Goal: Book appointment/travel/reservation

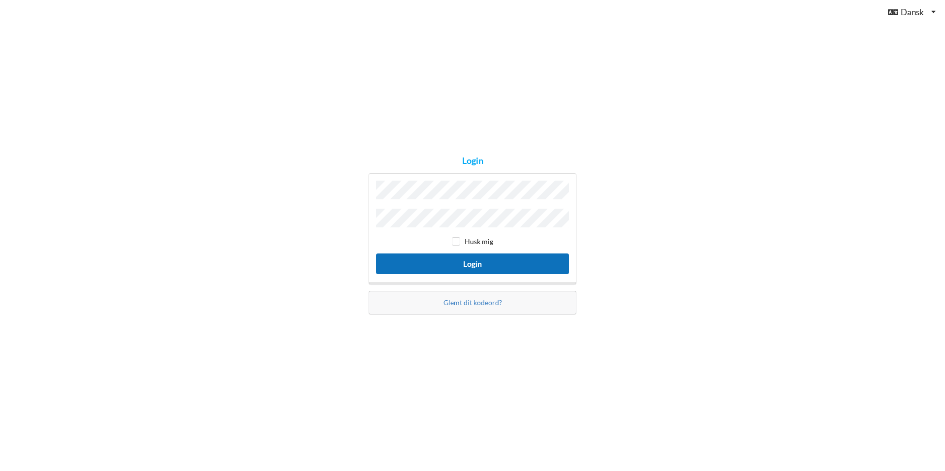
click at [472, 263] on button "Login" at bounding box center [472, 263] width 193 height 20
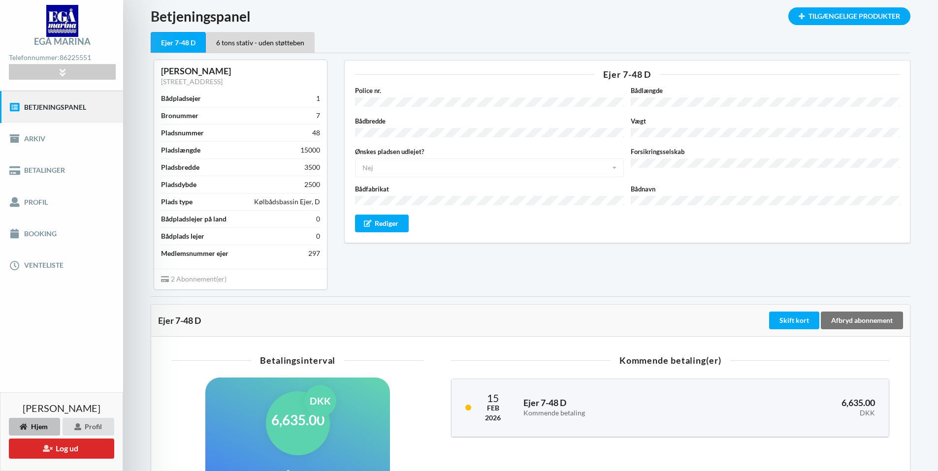
scroll to position [49, 0]
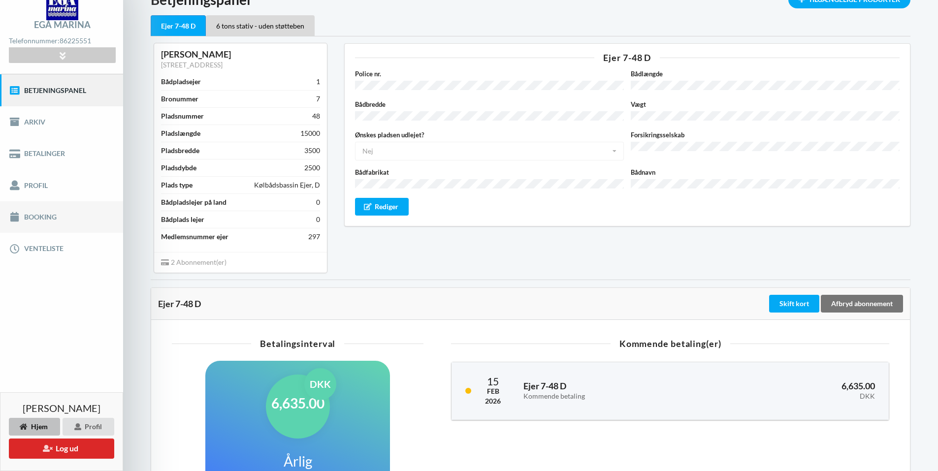
click at [41, 219] on link "Booking" at bounding box center [61, 216] width 123 height 31
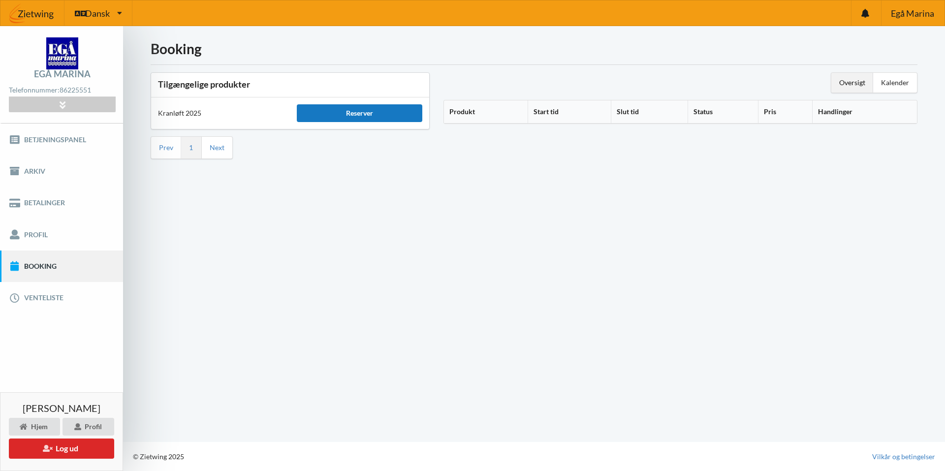
click at [366, 116] on div "Reserver" at bounding box center [359, 113] width 125 height 18
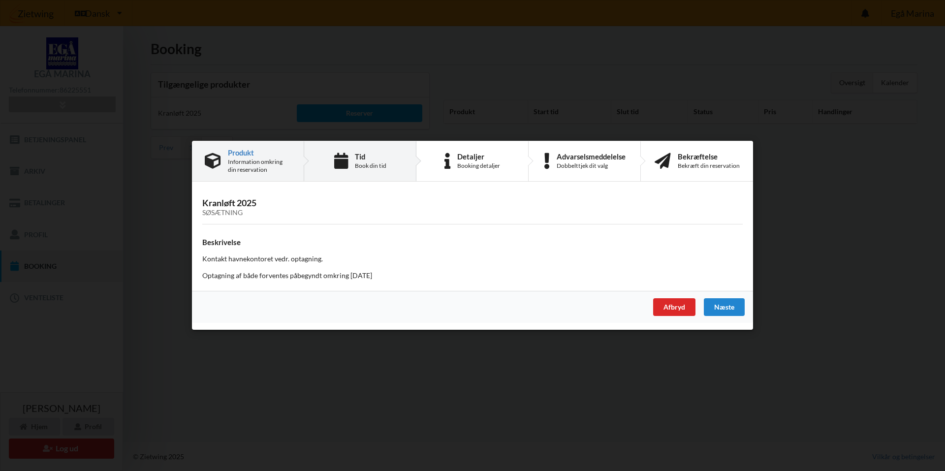
click at [366, 159] on div "Tid" at bounding box center [370, 157] width 31 height 8
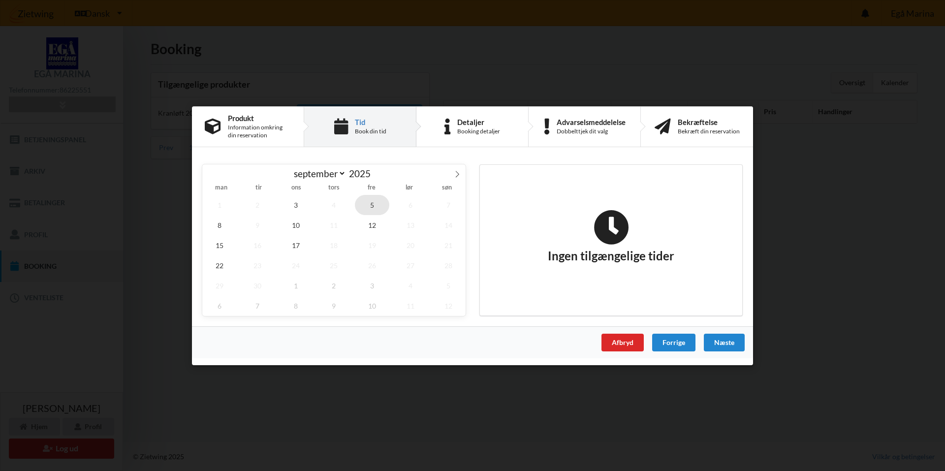
click at [377, 208] on span "5" at bounding box center [372, 204] width 34 height 20
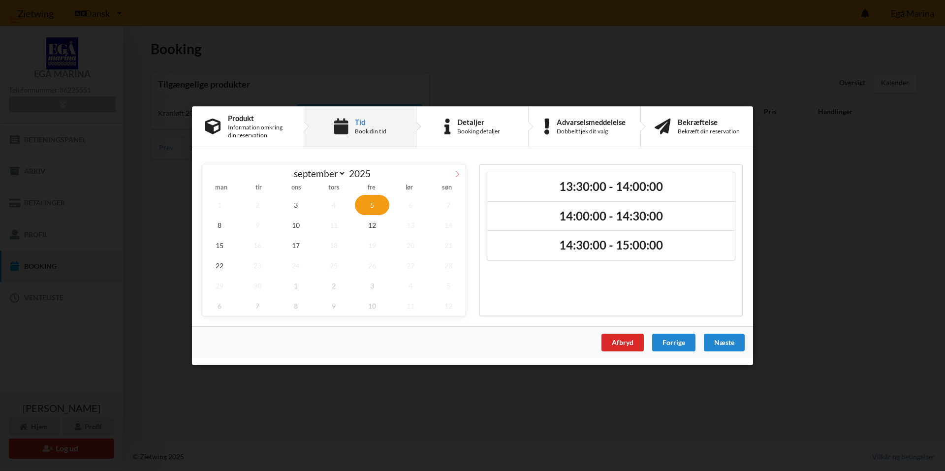
click at [455, 175] on icon at bounding box center [457, 173] width 7 height 7
select select "9"
click at [328, 224] on span "9" at bounding box center [334, 225] width 34 height 20
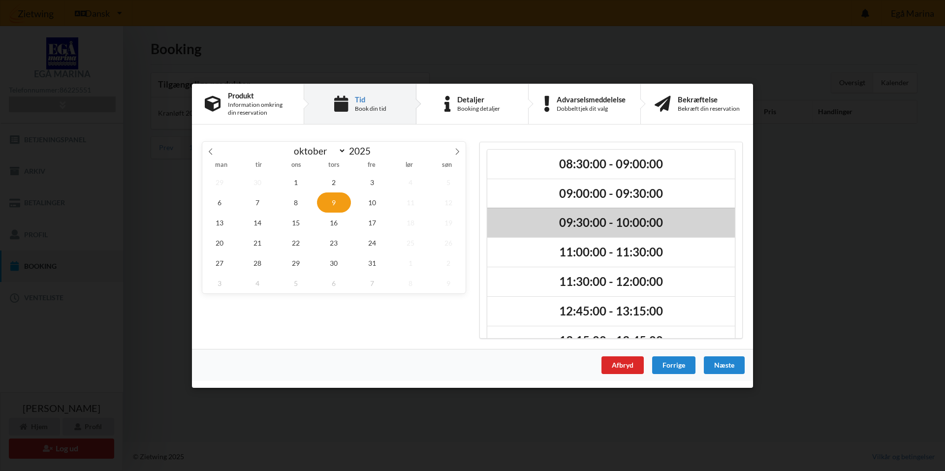
click at [588, 227] on h2 "09:30:00 - 10:00:00" at bounding box center [611, 222] width 234 height 15
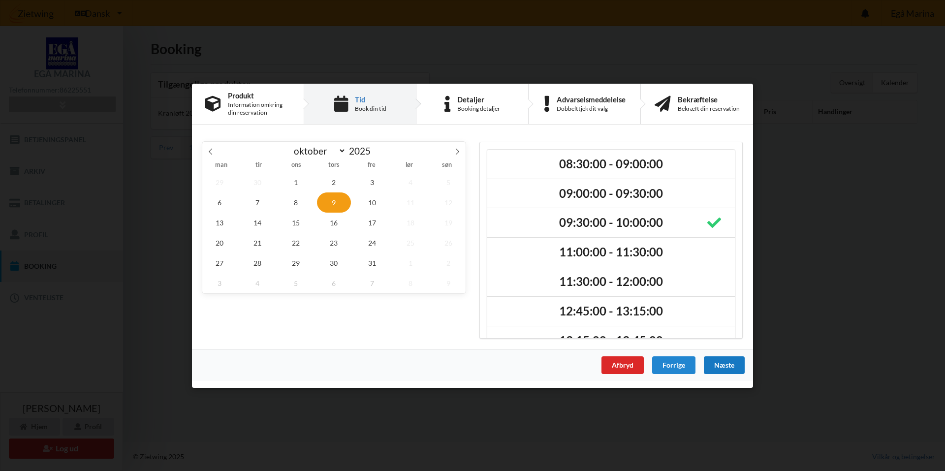
click at [722, 365] on div "Næste" at bounding box center [724, 365] width 41 height 18
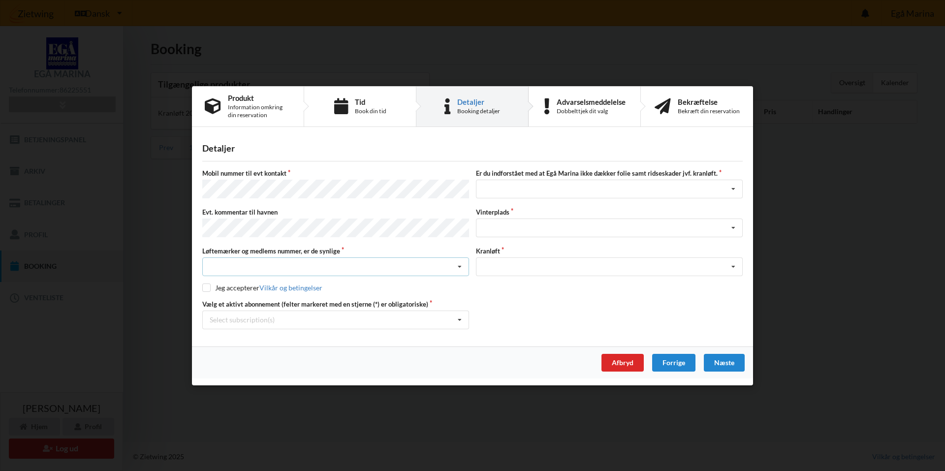
click at [456, 261] on icon at bounding box center [459, 267] width 15 height 18
click at [287, 301] on div "Ja, mine mærker er synlige og intakte" at bounding box center [336, 303] width 266 height 18
click at [206, 287] on input "checkbox" at bounding box center [206, 287] width 8 height 8
checkbox input "true"
click at [729, 189] on icon at bounding box center [733, 189] width 15 height 18
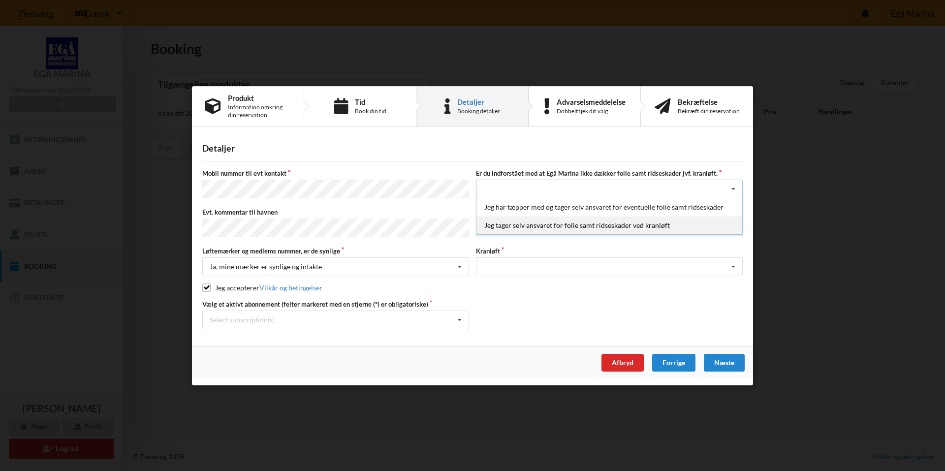
click at [605, 231] on div "Jeg tager selv ansvaret for folie samt ridseskader ved kranløft" at bounding box center [609, 225] width 266 height 18
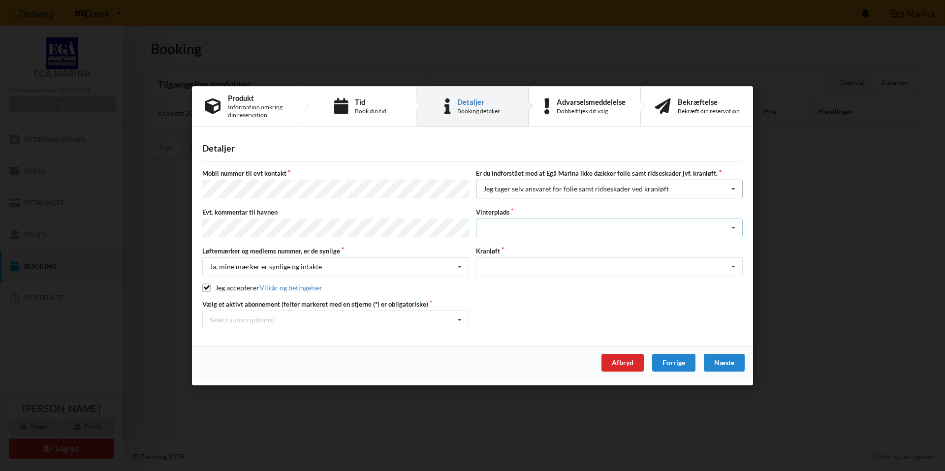
click at [605, 231] on div "Landplads nr. 1 Landplads nr. 2 Landplads nr.3 Landplads nr. 4 Landplads nr. 5 …" at bounding box center [609, 228] width 267 height 19
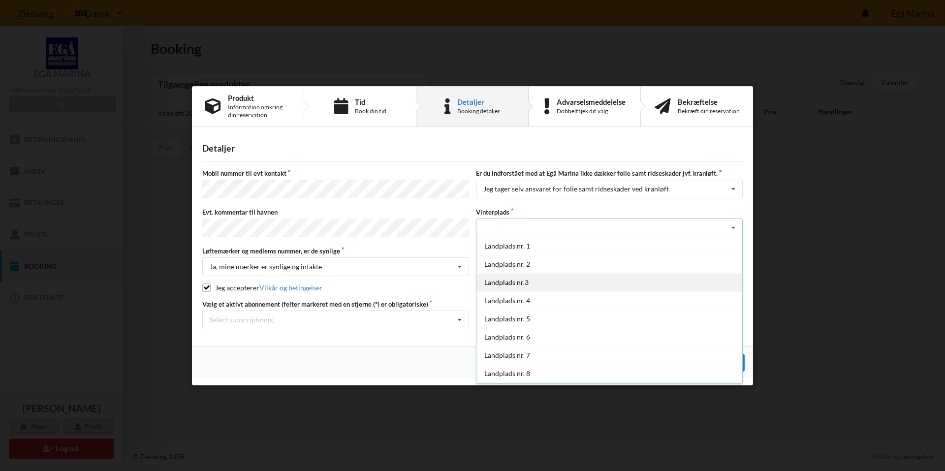
click at [562, 284] on div "Landplads nr.3" at bounding box center [609, 282] width 266 height 18
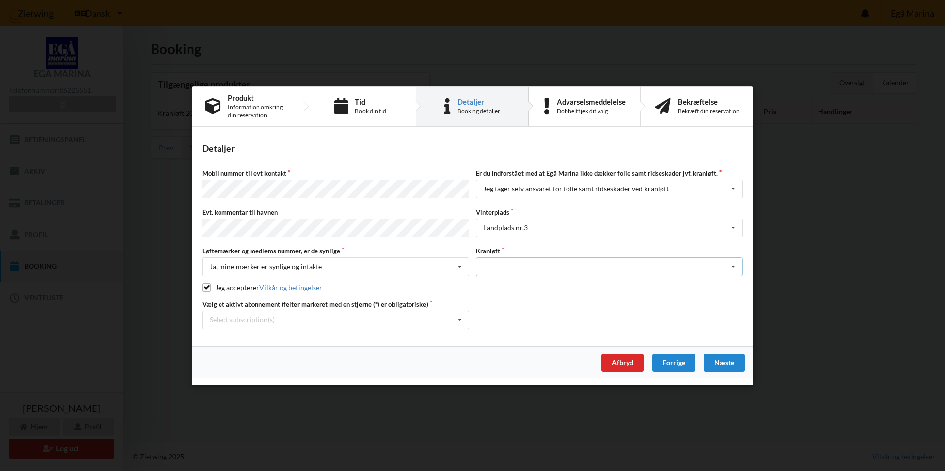
click at [610, 266] on div "Optagning" at bounding box center [609, 266] width 267 height 19
click at [553, 284] on div "Optagning" at bounding box center [609, 285] width 266 height 18
click at [456, 315] on icon at bounding box center [459, 320] width 15 height 18
click at [341, 330] on div "* Ejer 7-48 D" at bounding box center [336, 337] width 266 height 18
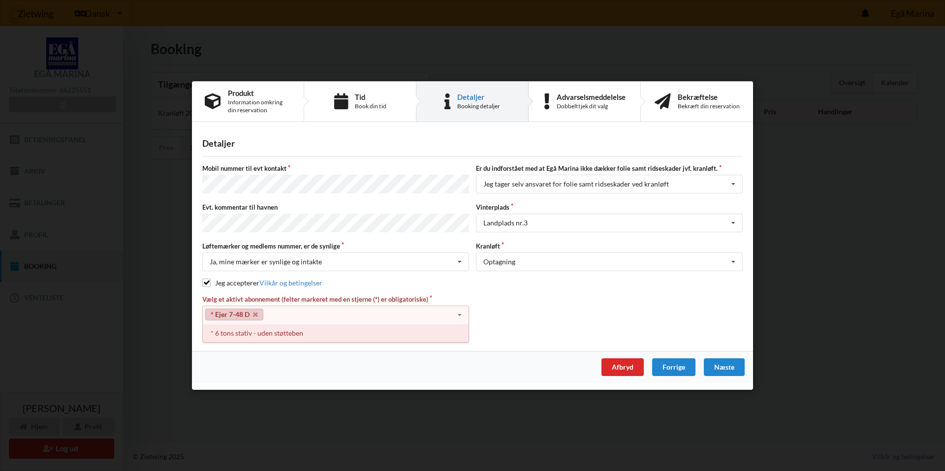
click at [347, 329] on div "* 6 tons stativ - uden støtteben" at bounding box center [336, 333] width 266 height 18
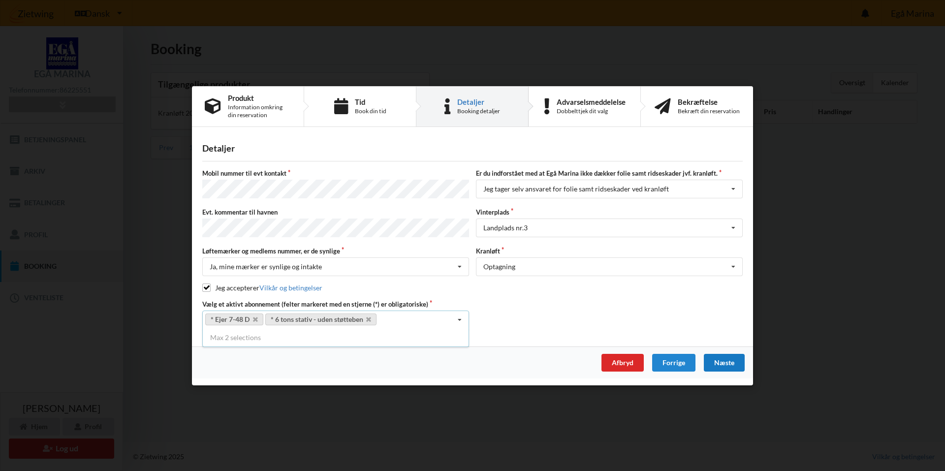
click at [724, 361] on div "Næste" at bounding box center [724, 362] width 41 height 18
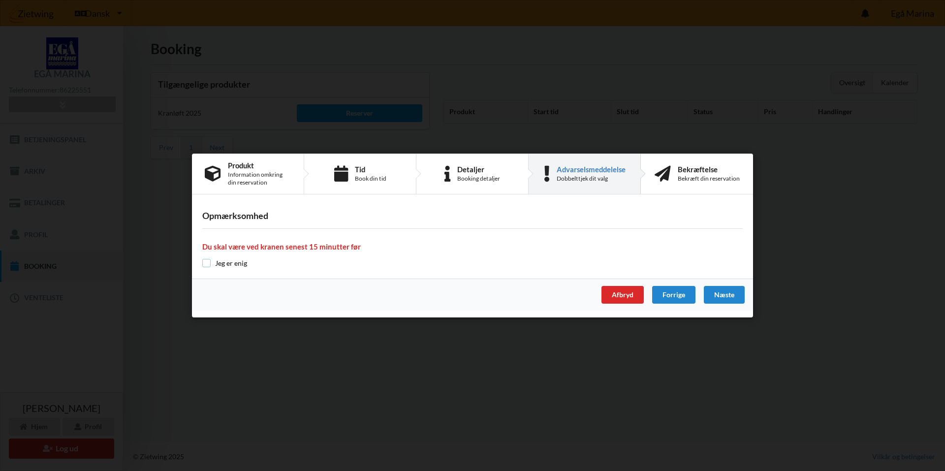
click at [203, 260] on input "checkbox" at bounding box center [206, 263] width 8 height 8
checkbox input "true"
click at [723, 294] on div "Næste" at bounding box center [724, 295] width 41 height 18
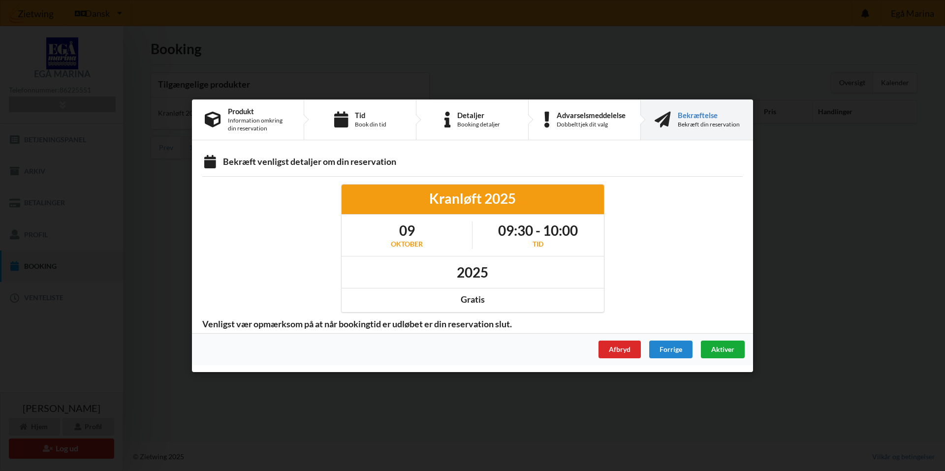
click at [725, 346] on span "Aktiver" at bounding box center [722, 349] width 23 height 8
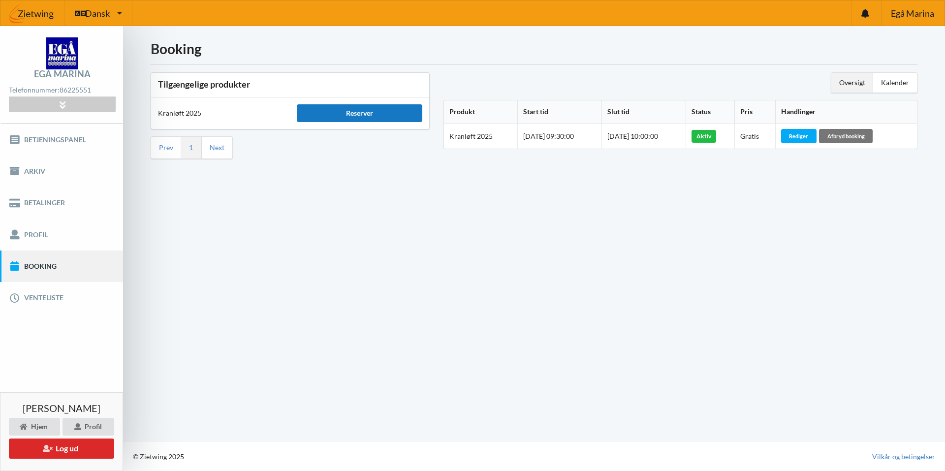
click at [366, 115] on div "Reserver" at bounding box center [359, 113] width 125 height 18
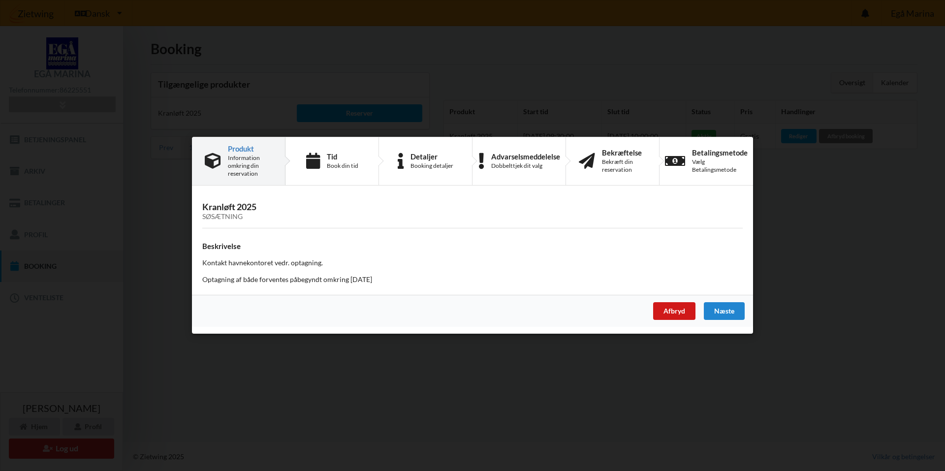
click at [693, 310] on div "Afbryd" at bounding box center [674, 312] width 42 height 18
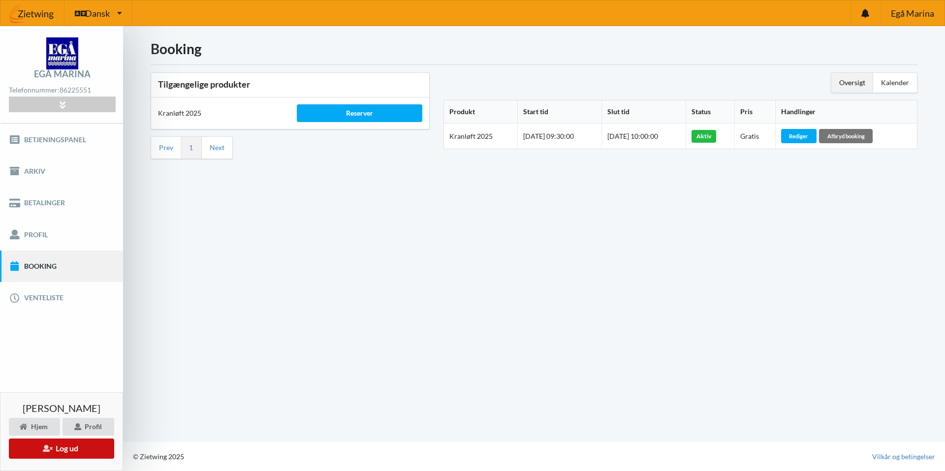
click at [66, 448] on button "Log ud" at bounding box center [61, 449] width 105 height 20
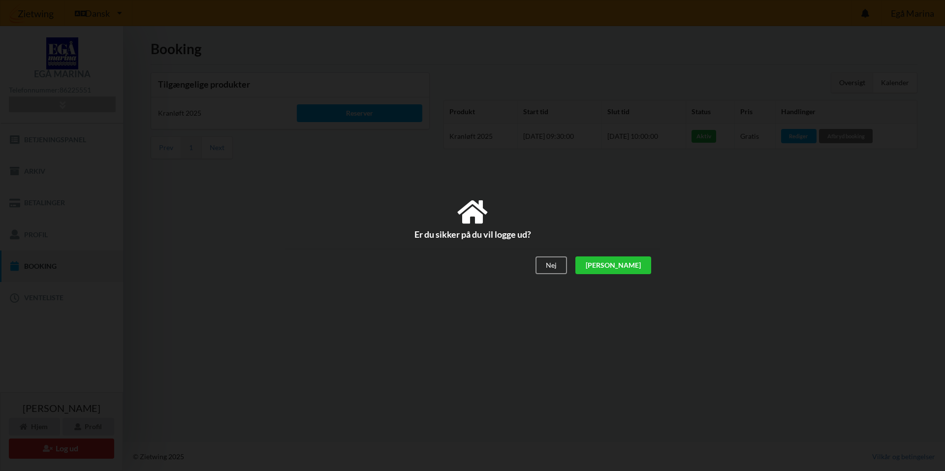
click at [643, 267] on div "[PERSON_NAME]" at bounding box center [613, 265] width 76 height 18
